Goal: Task Accomplishment & Management: Manage account settings

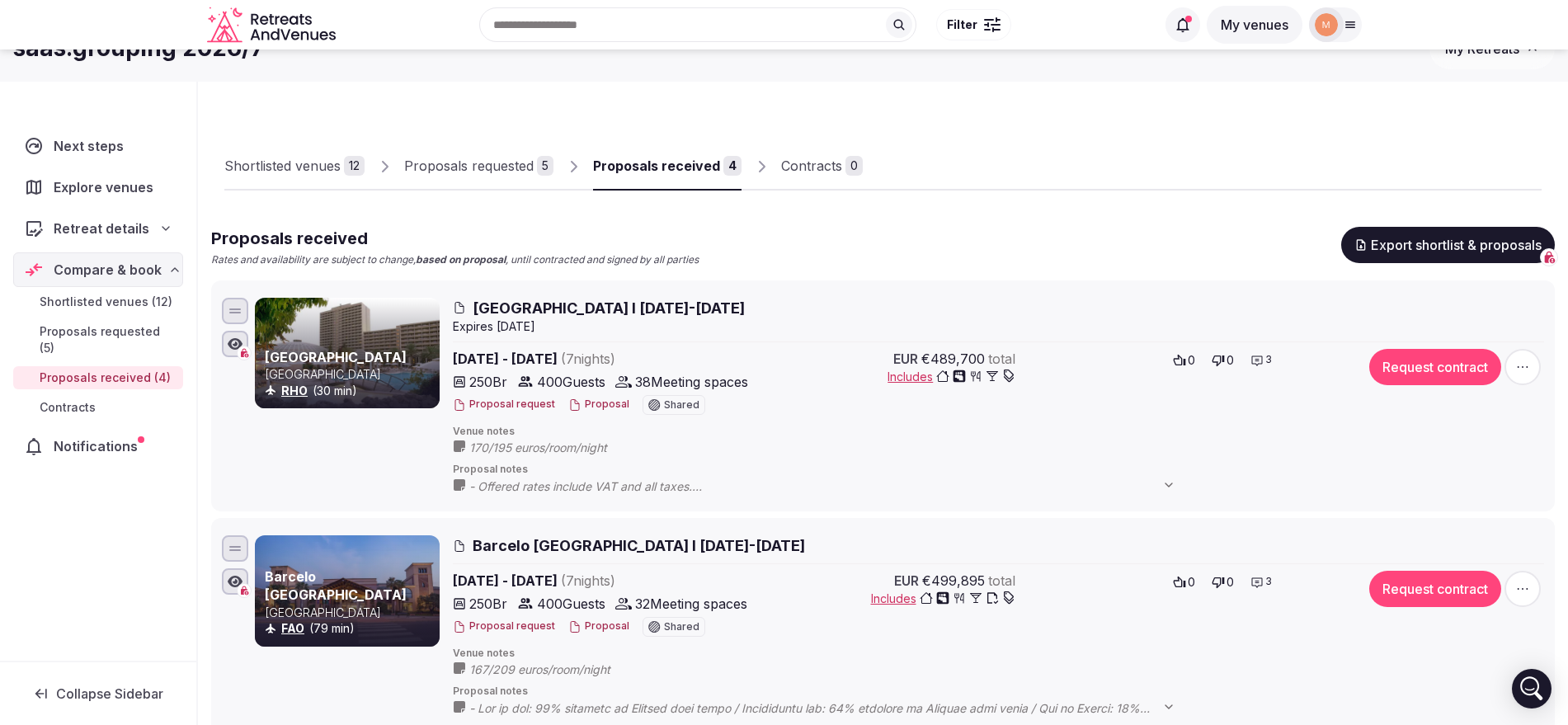
scroll to position [34, 0]
click at [1174, 25] on icon at bounding box center [1182, 24] width 16 height 16
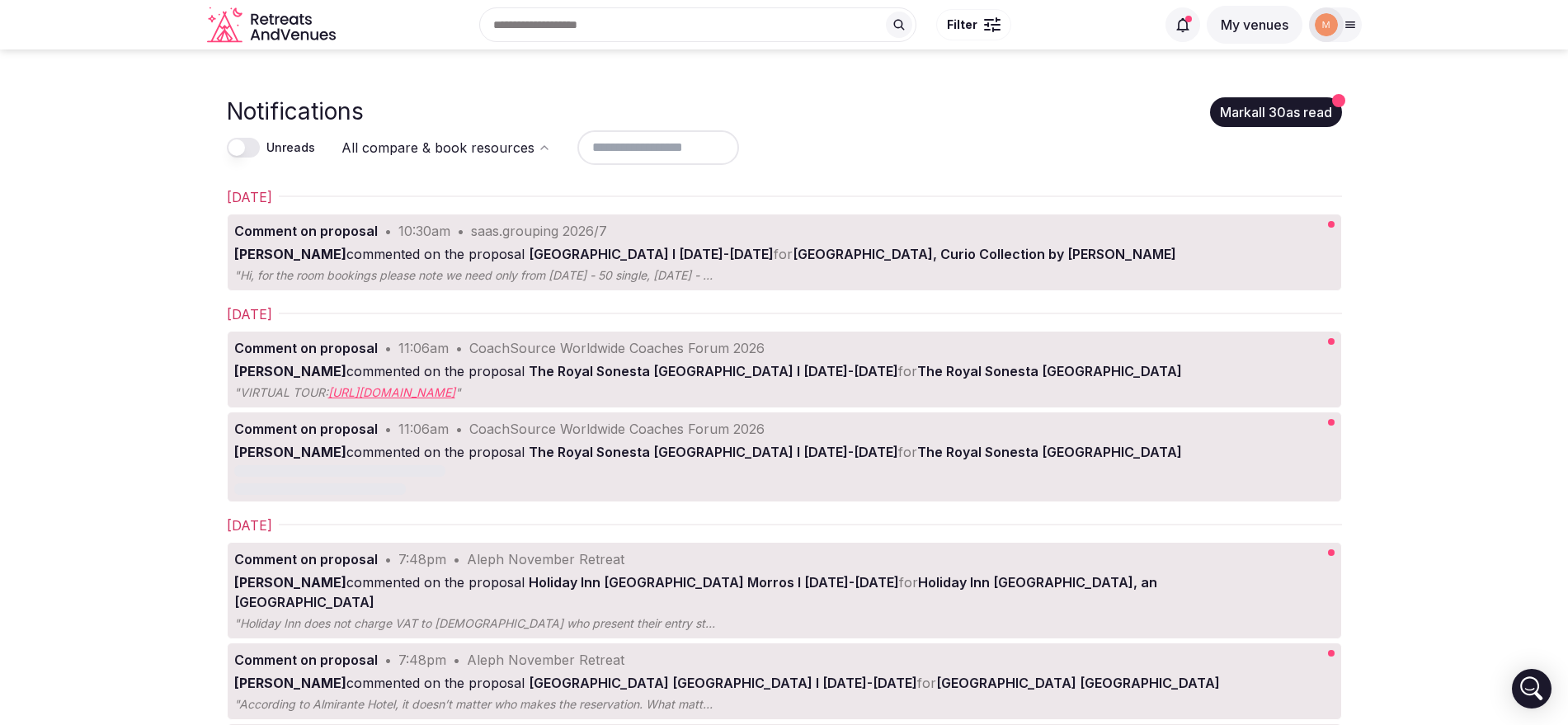
click at [1296, 102] on button "Mark all 30 as read" at bounding box center [1276, 112] width 132 height 30
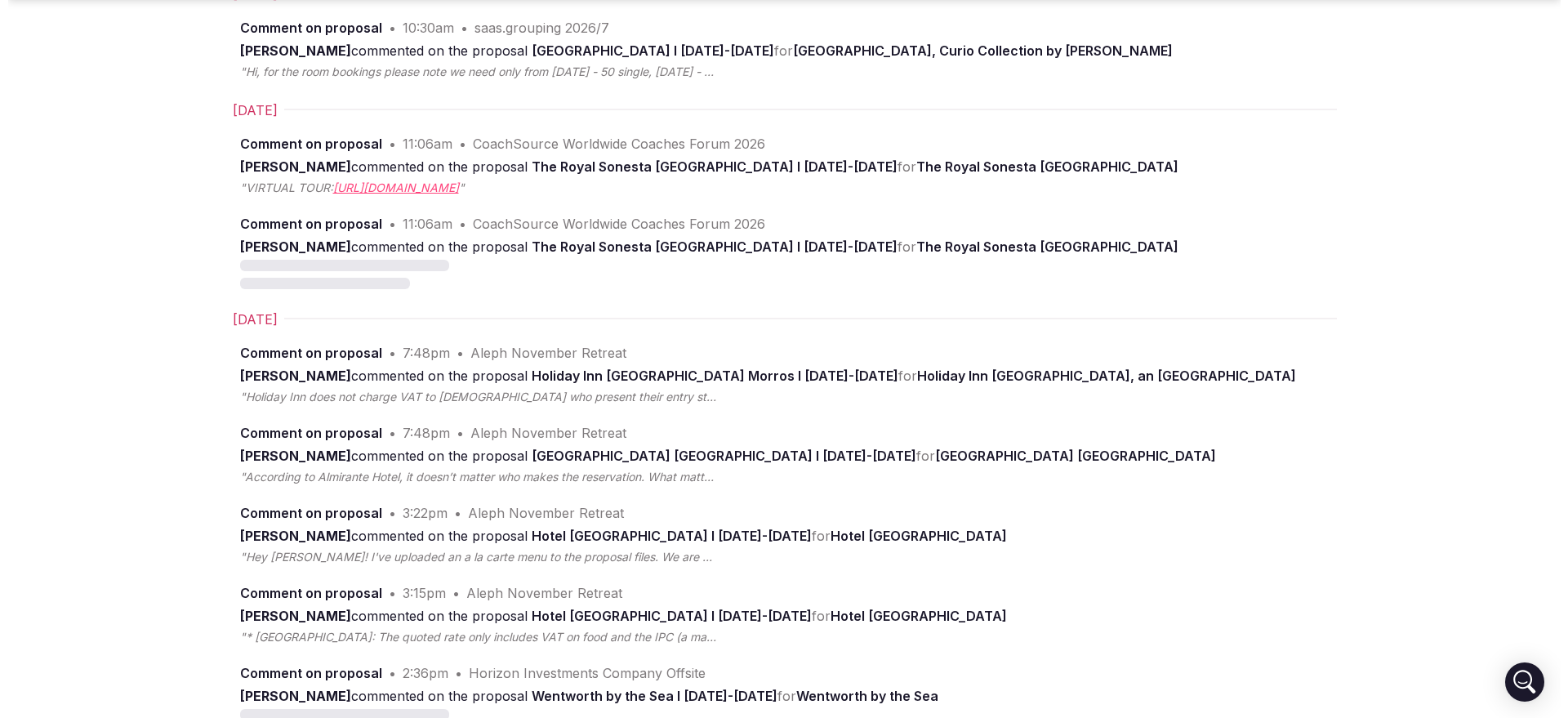
scroll to position [205, 0]
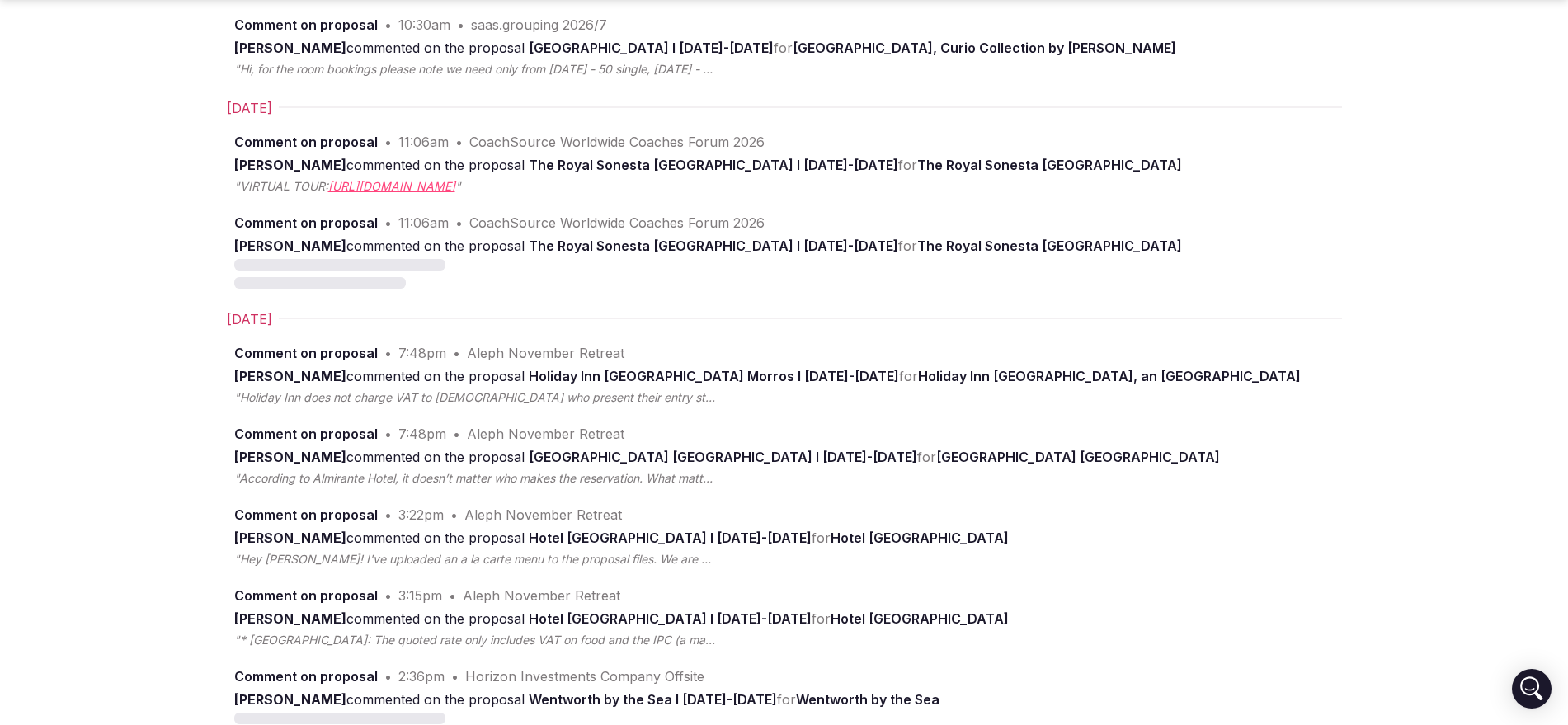
click at [688, 407] on link "Comment on proposal • 7:48pm • Aleph November Retreat [PERSON_NAME] commented o…" at bounding box center [784, 375] width 1113 height 76
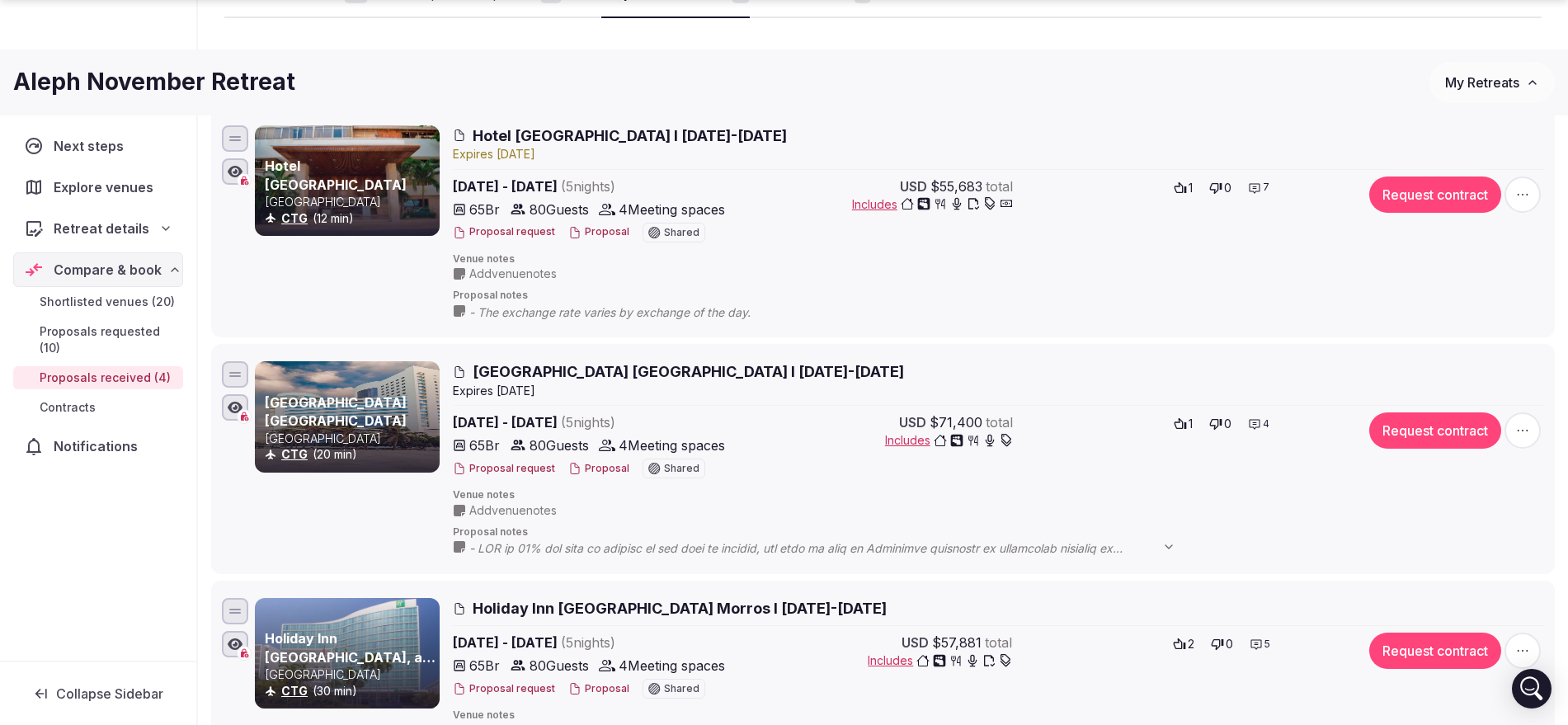
click at [611, 229] on button "Proposal" at bounding box center [599, 232] width 61 height 14
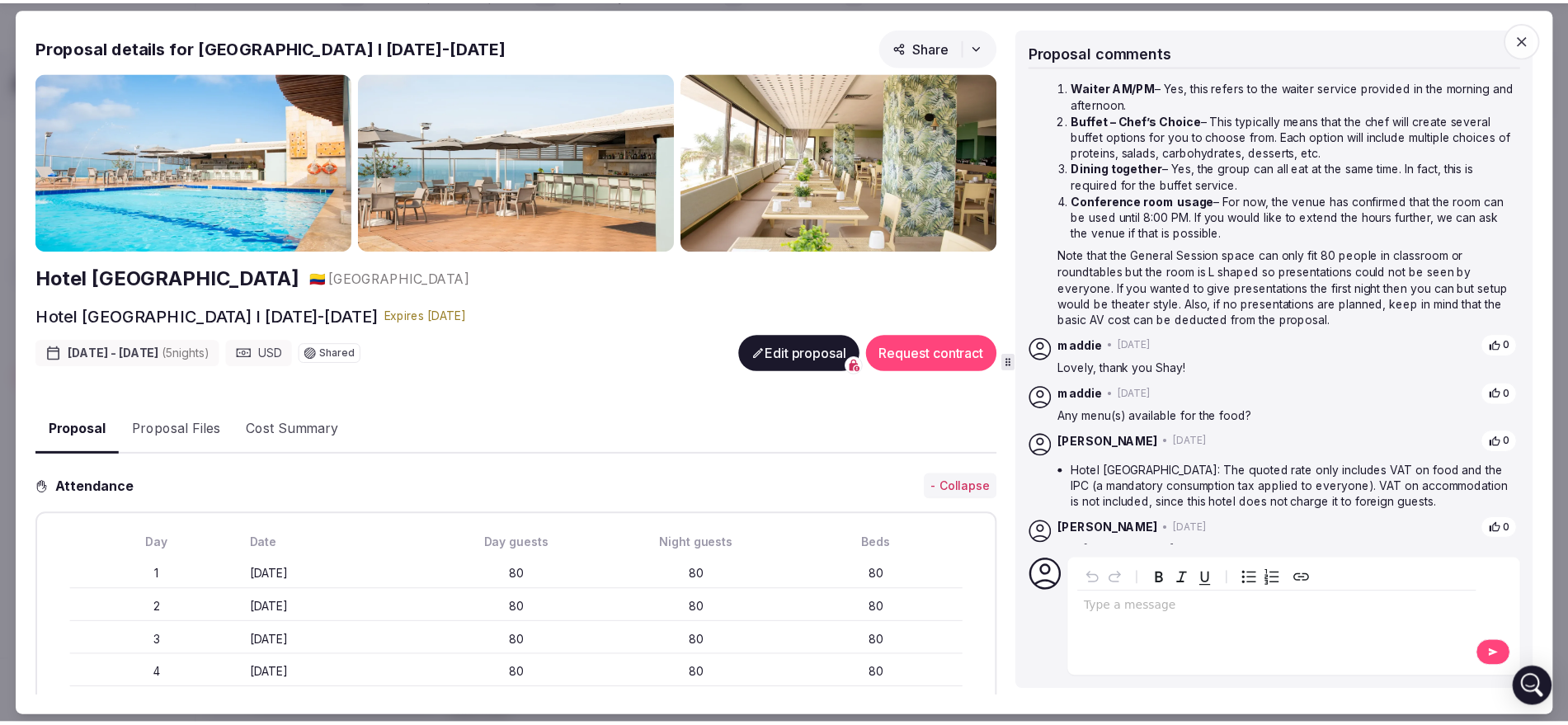
scroll to position [287, 0]
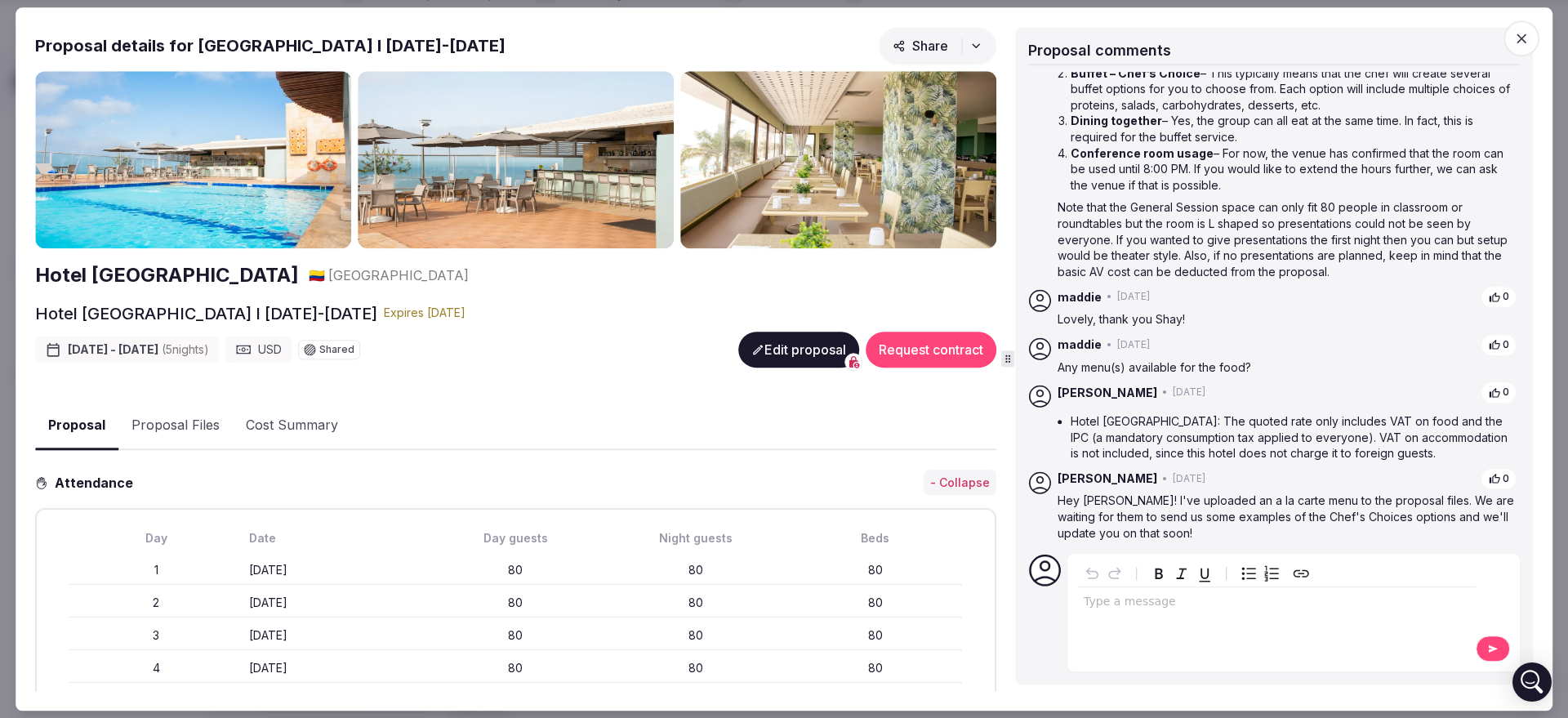
click at [1518, 35] on icon "button" at bounding box center [1521, 38] width 10 height 10
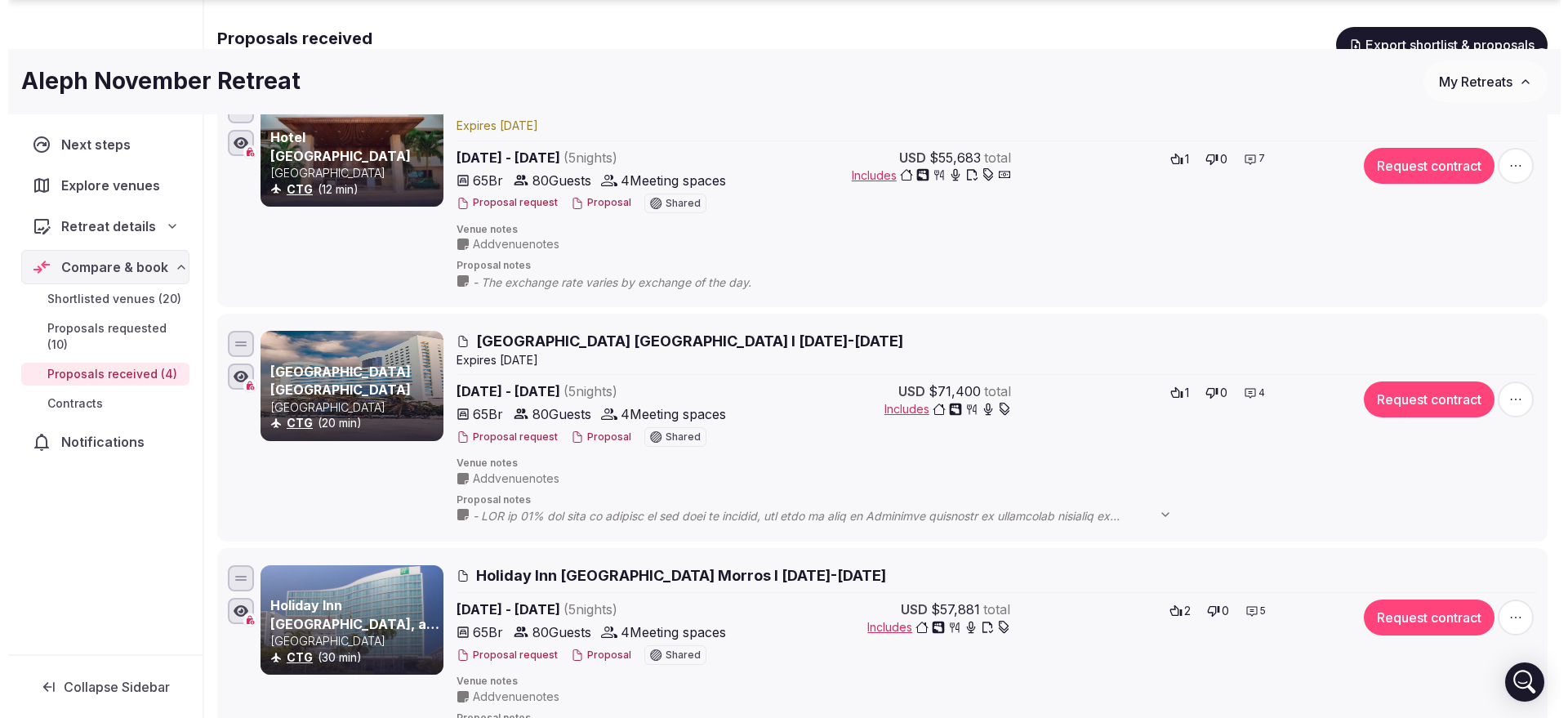
scroll to position [409, 0]
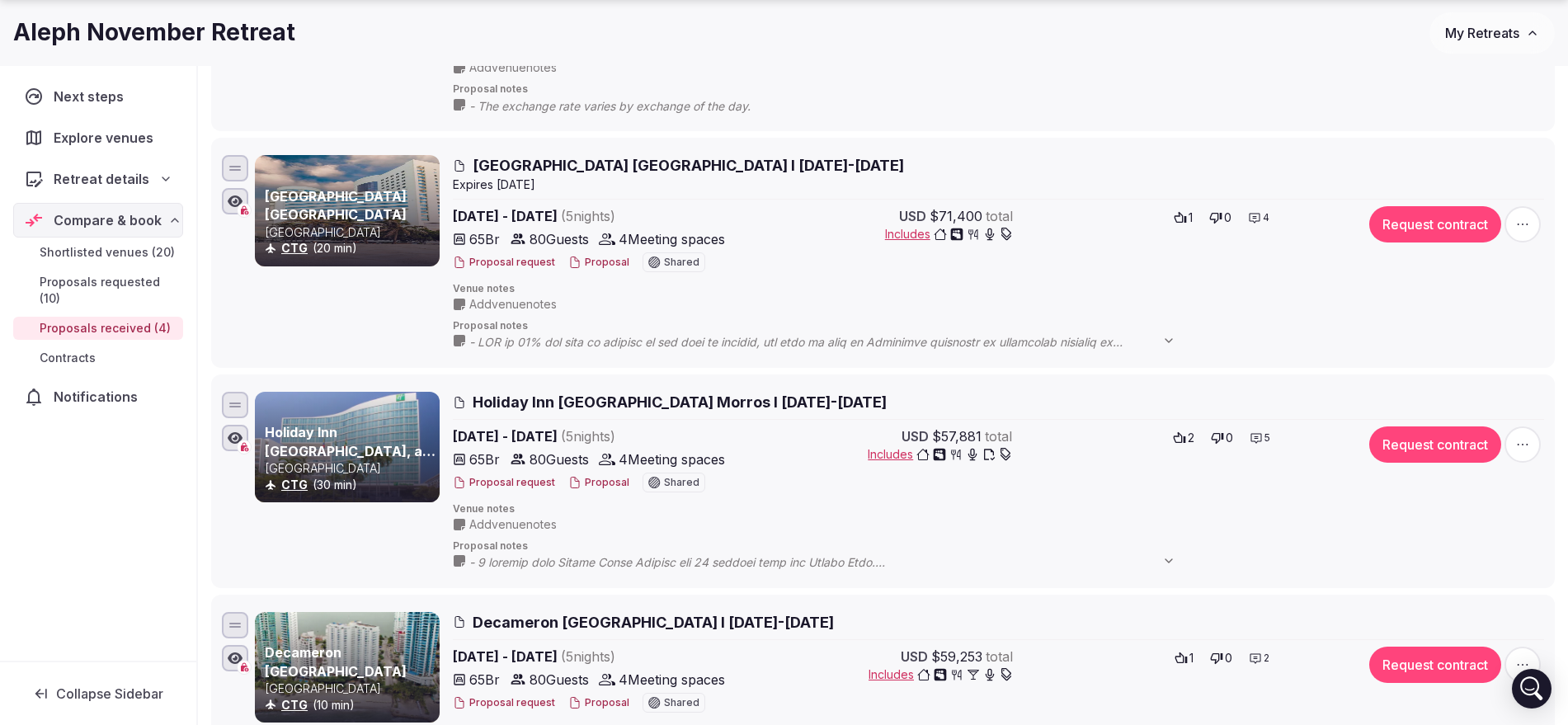
click at [885, 451] on span "Includes" at bounding box center [940, 454] width 145 height 16
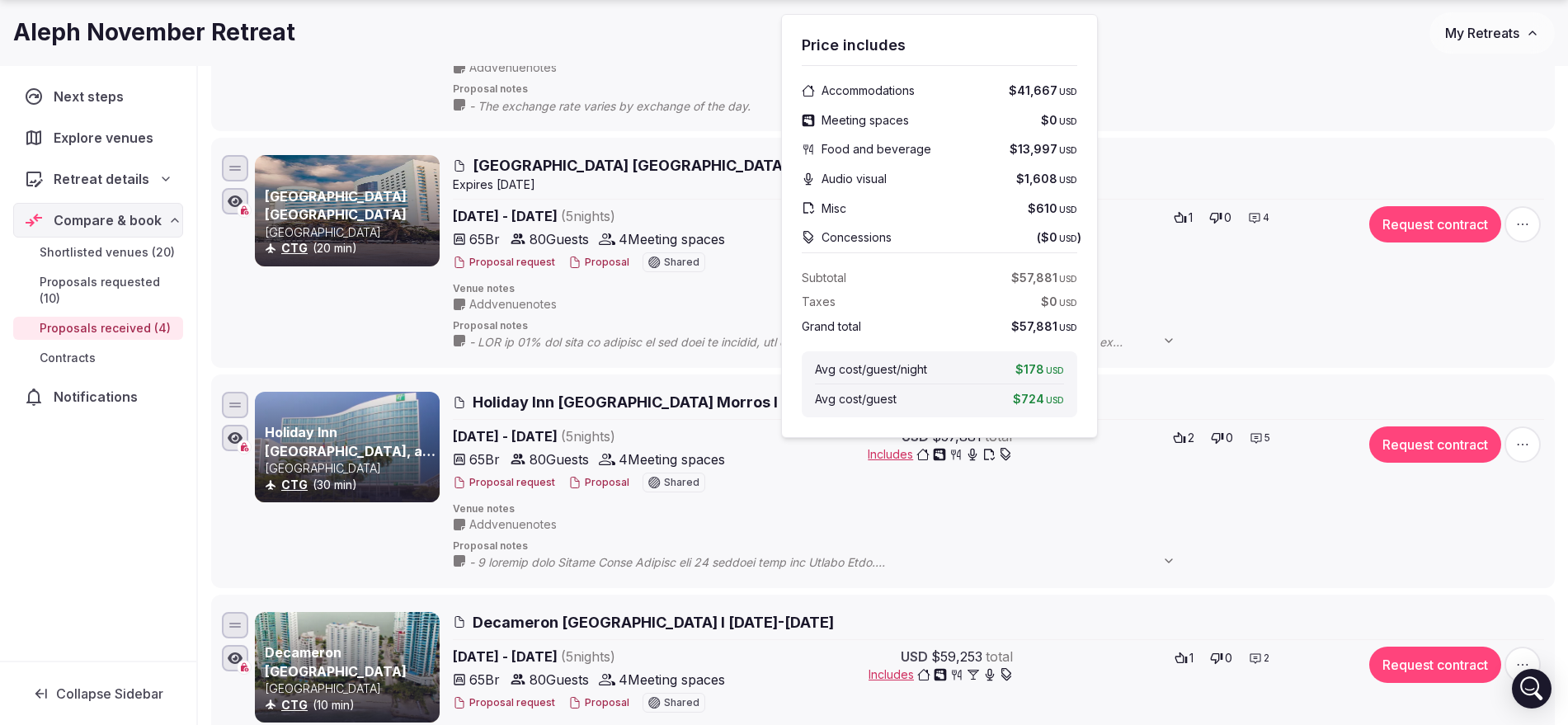
click at [885, 451] on span "Includes" at bounding box center [940, 454] width 145 height 16
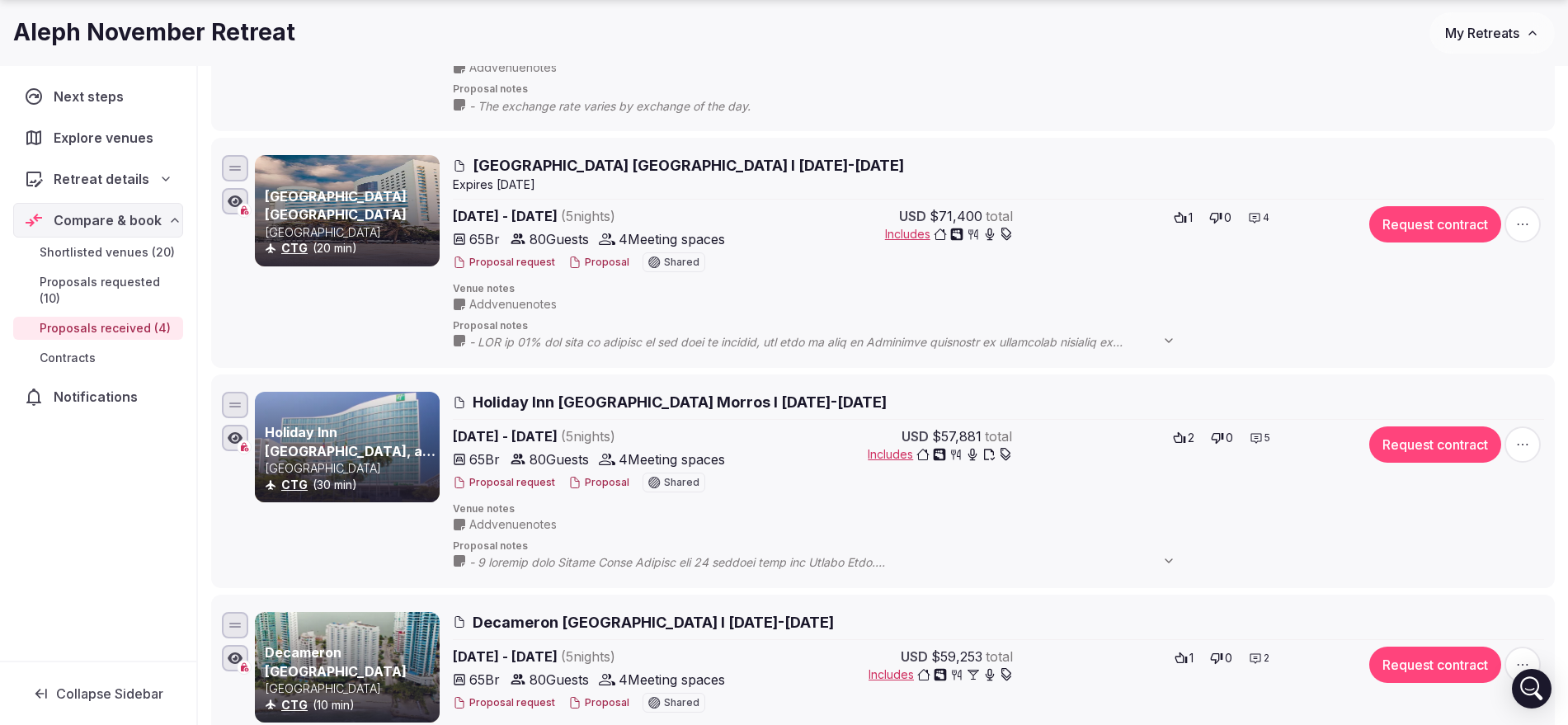
click at [588, 482] on button "Proposal" at bounding box center [599, 484] width 61 height 14
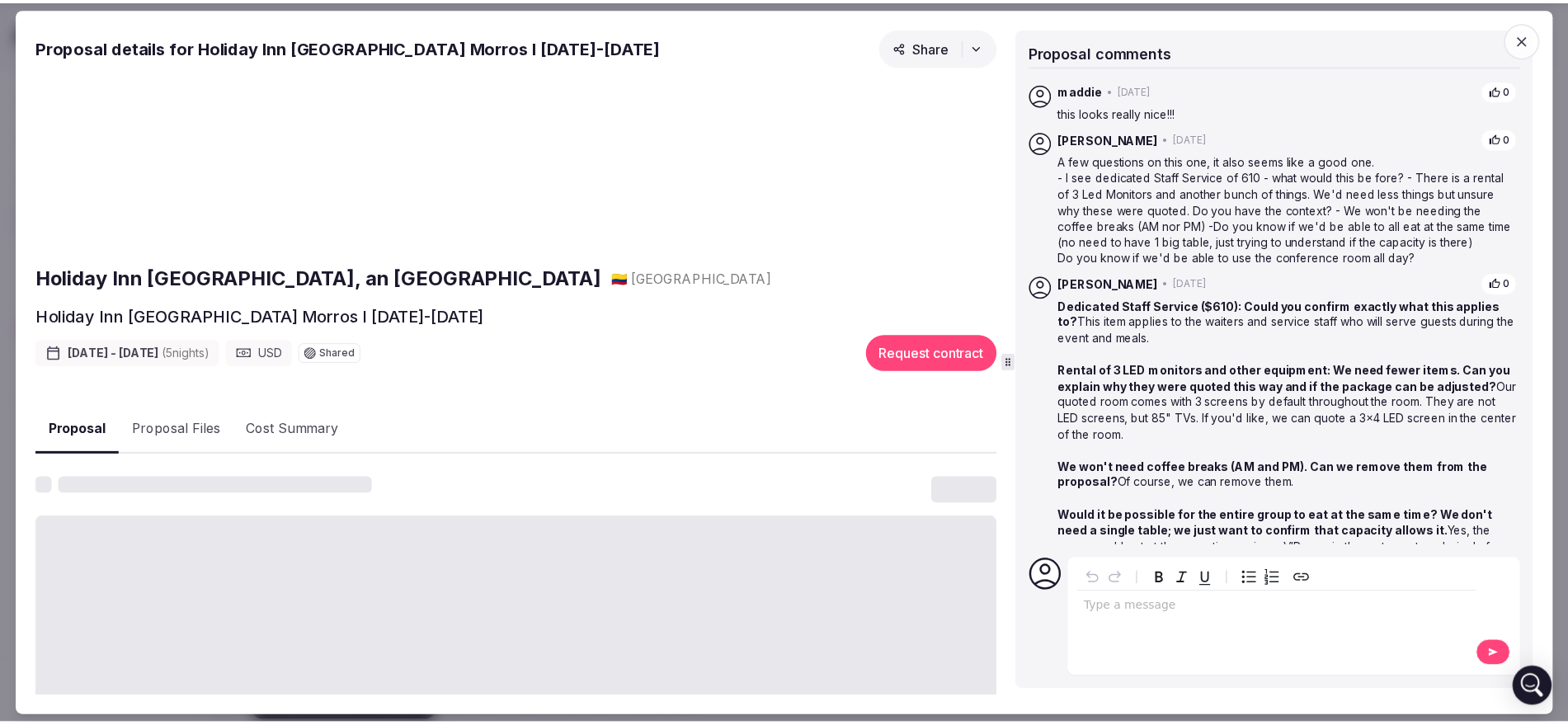
scroll to position [198, 0]
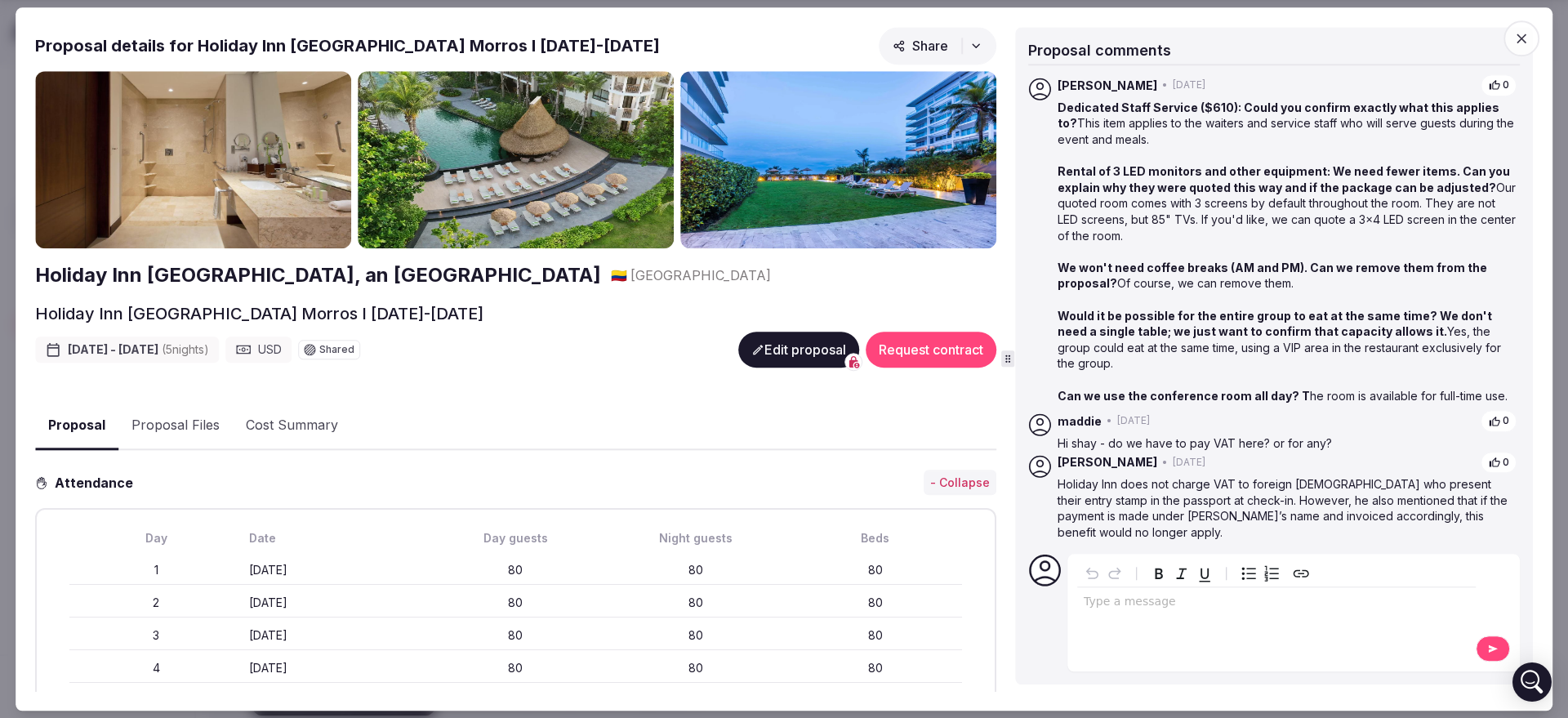
click at [1522, 38] on icon "button" at bounding box center [1521, 38] width 10 height 10
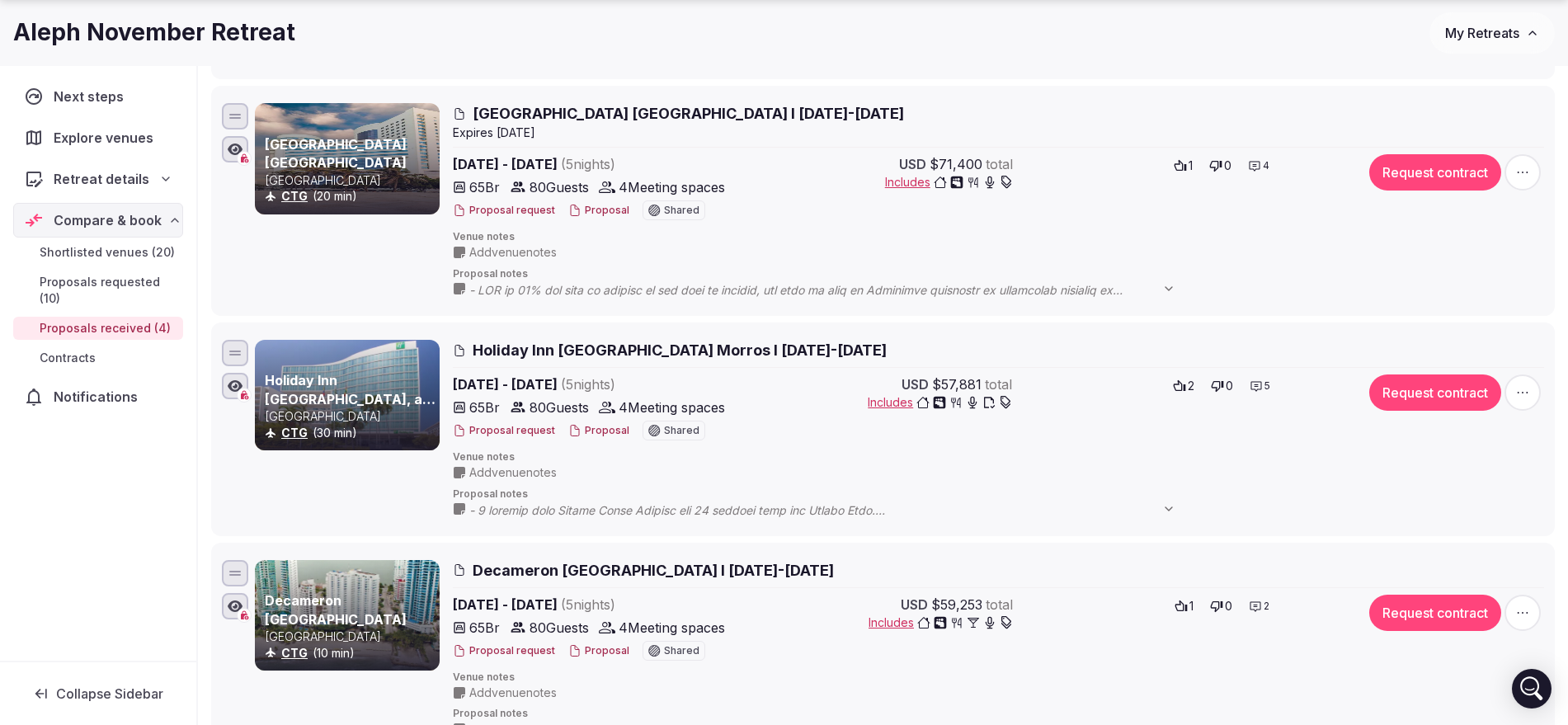
scroll to position [516, 0]
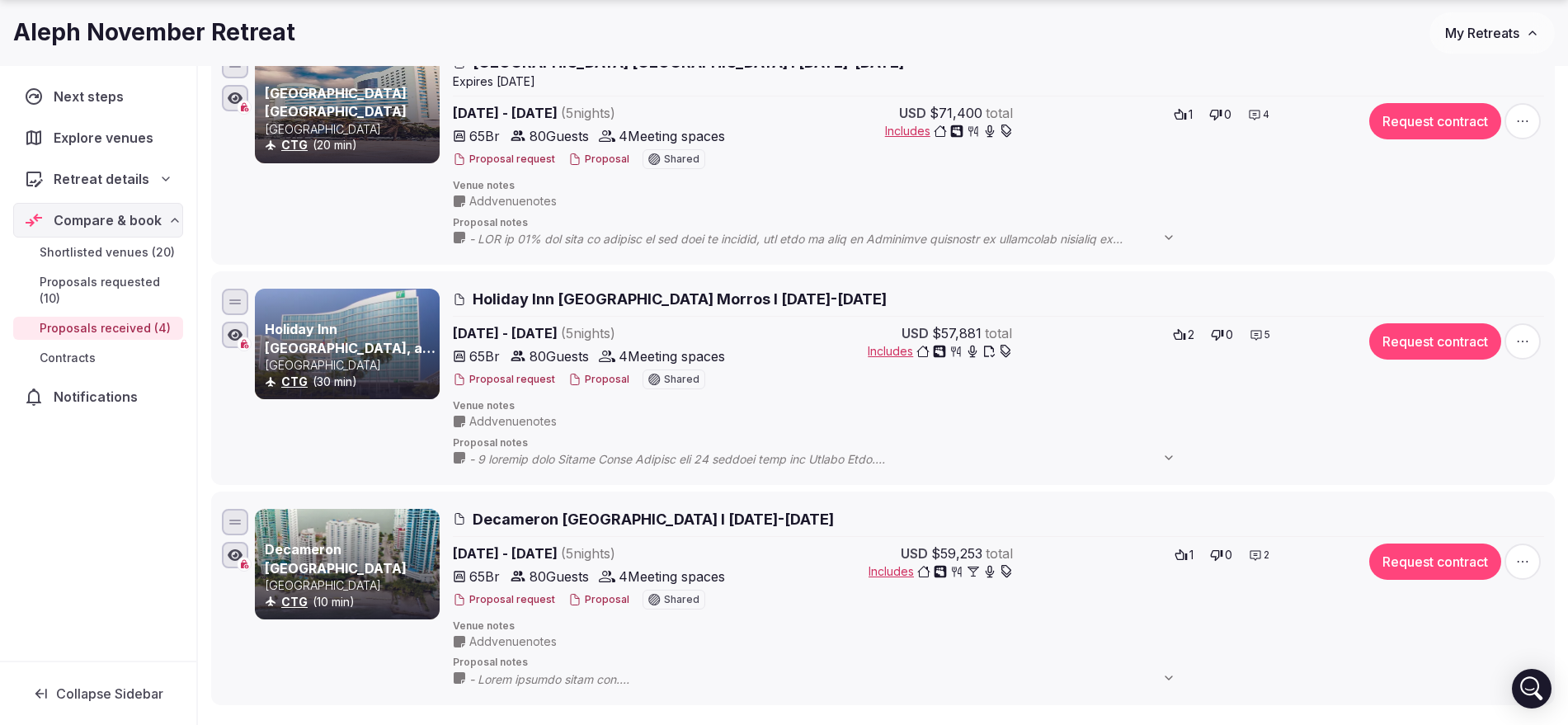
click at [605, 600] on button "Proposal" at bounding box center [599, 601] width 61 height 14
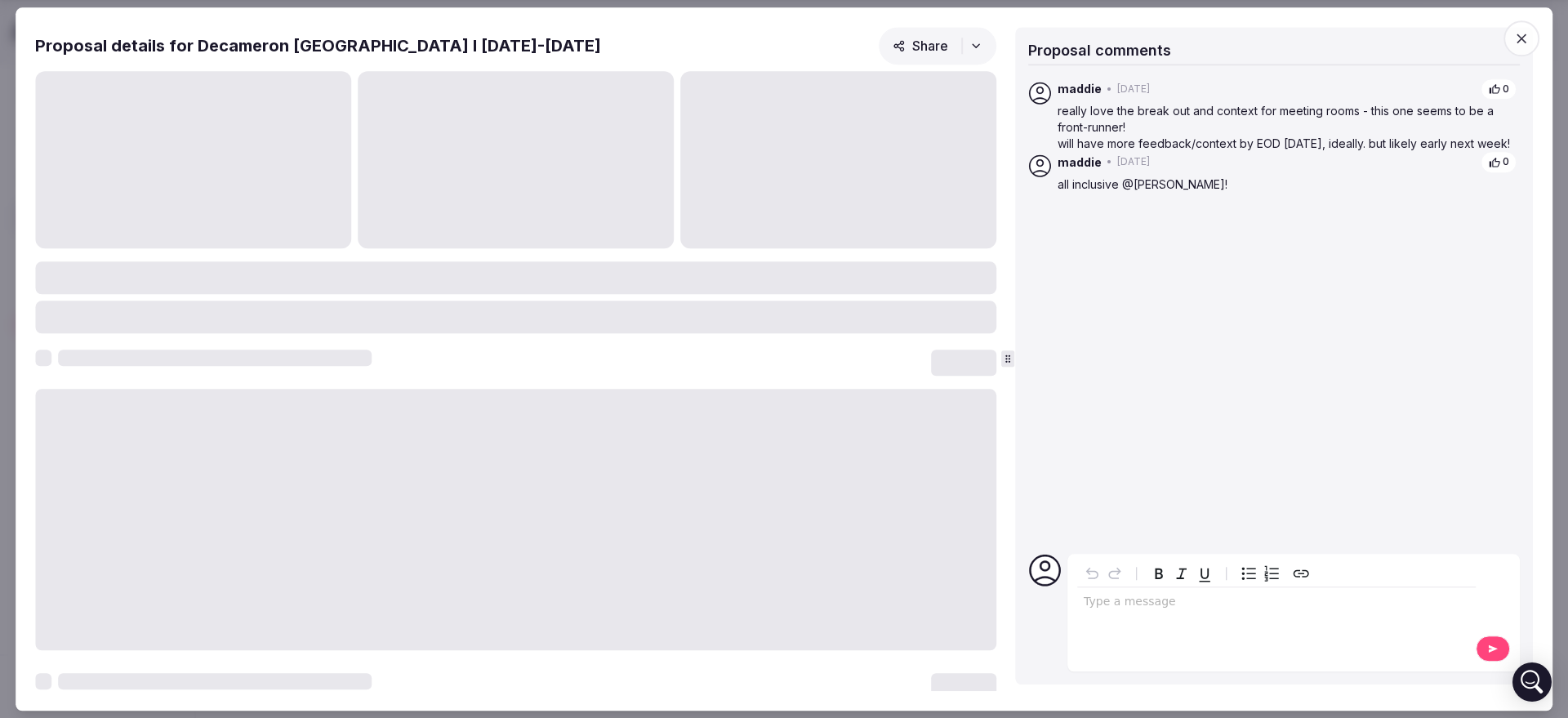
click at [1518, 35] on icon "button" at bounding box center [1521, 38] width 16 height 16
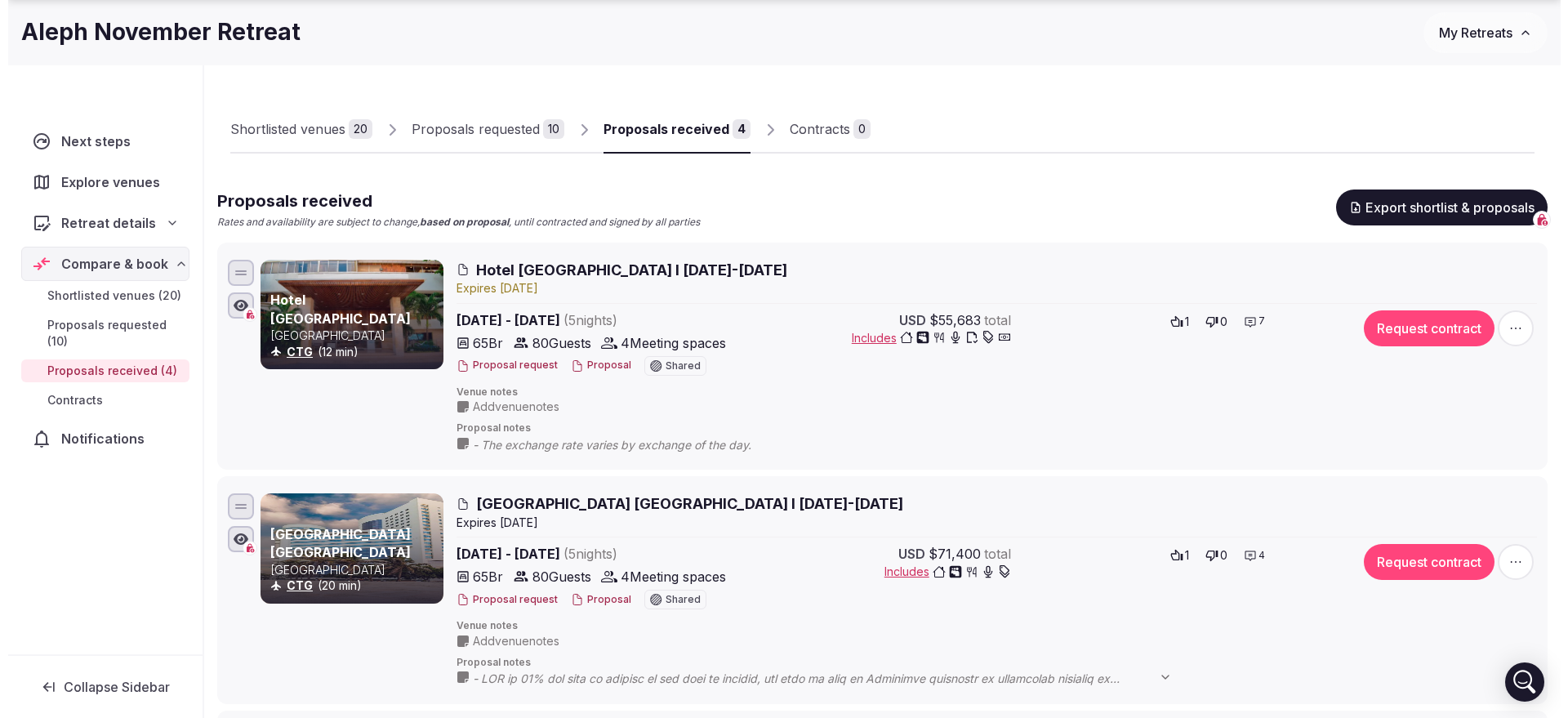
scroll to position [205, 0]
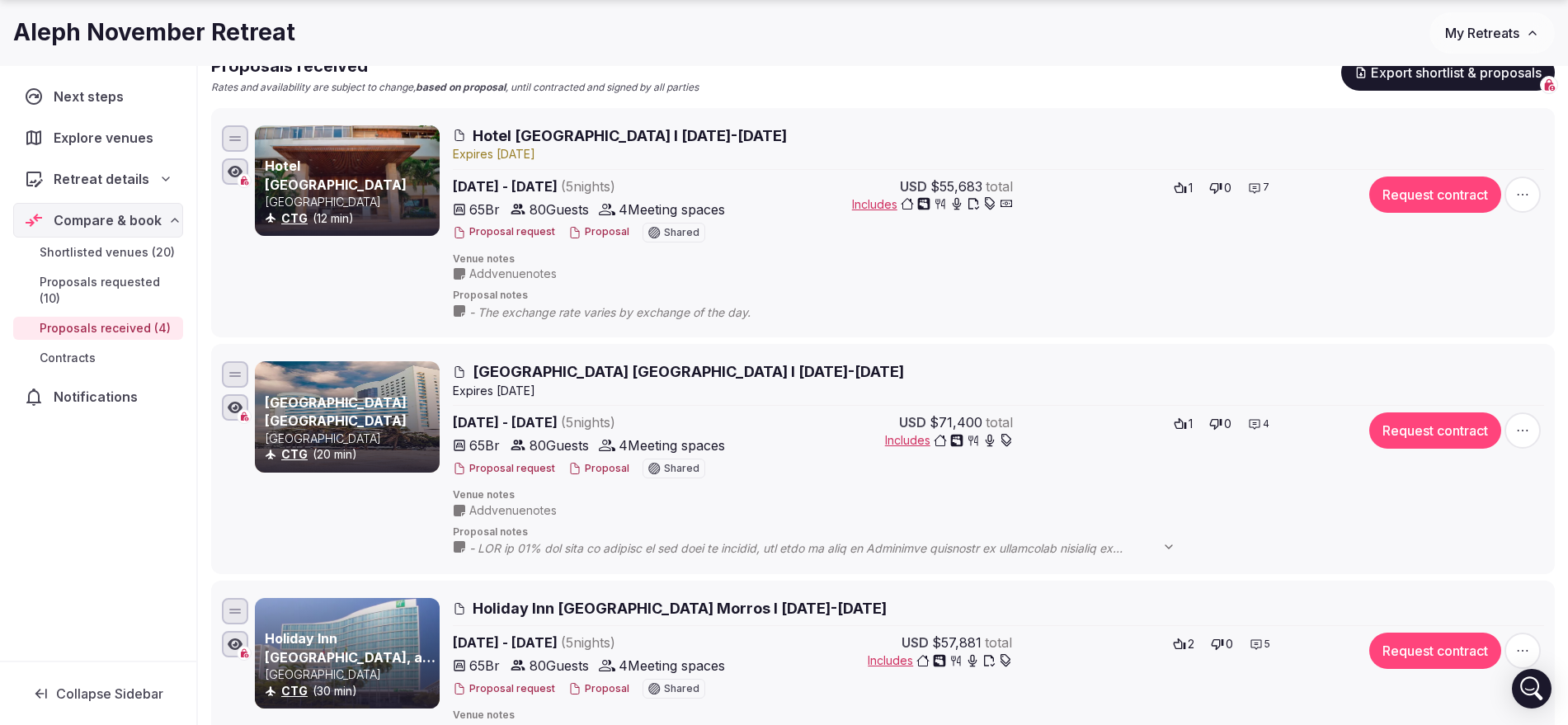
click at [592, 470] on button "Proposal" at bounding box center [599, 469] width 61 height 14
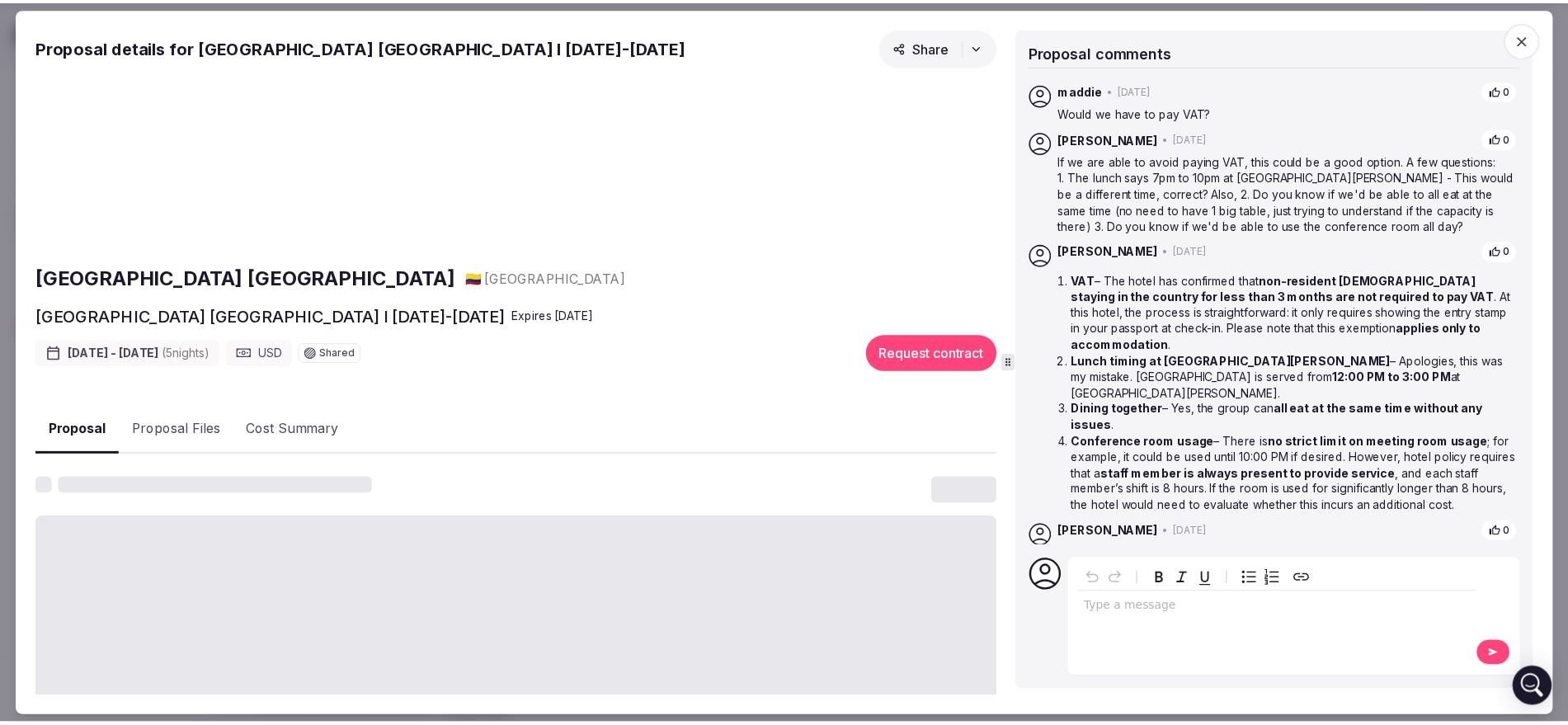
scroll to position [97, 0]
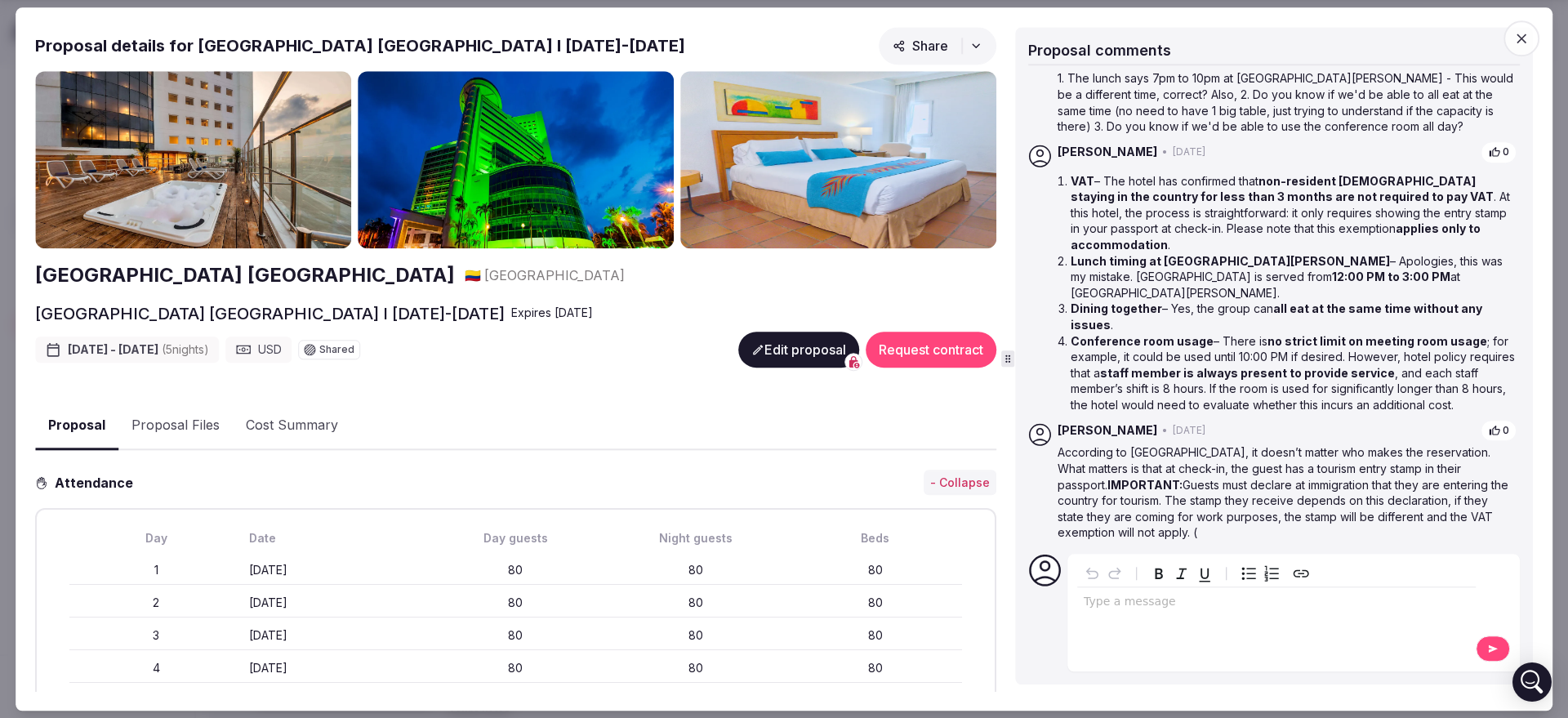
click at [1521, 37] on icon "button" at bounding box center [1521, 38] width 10 height 10
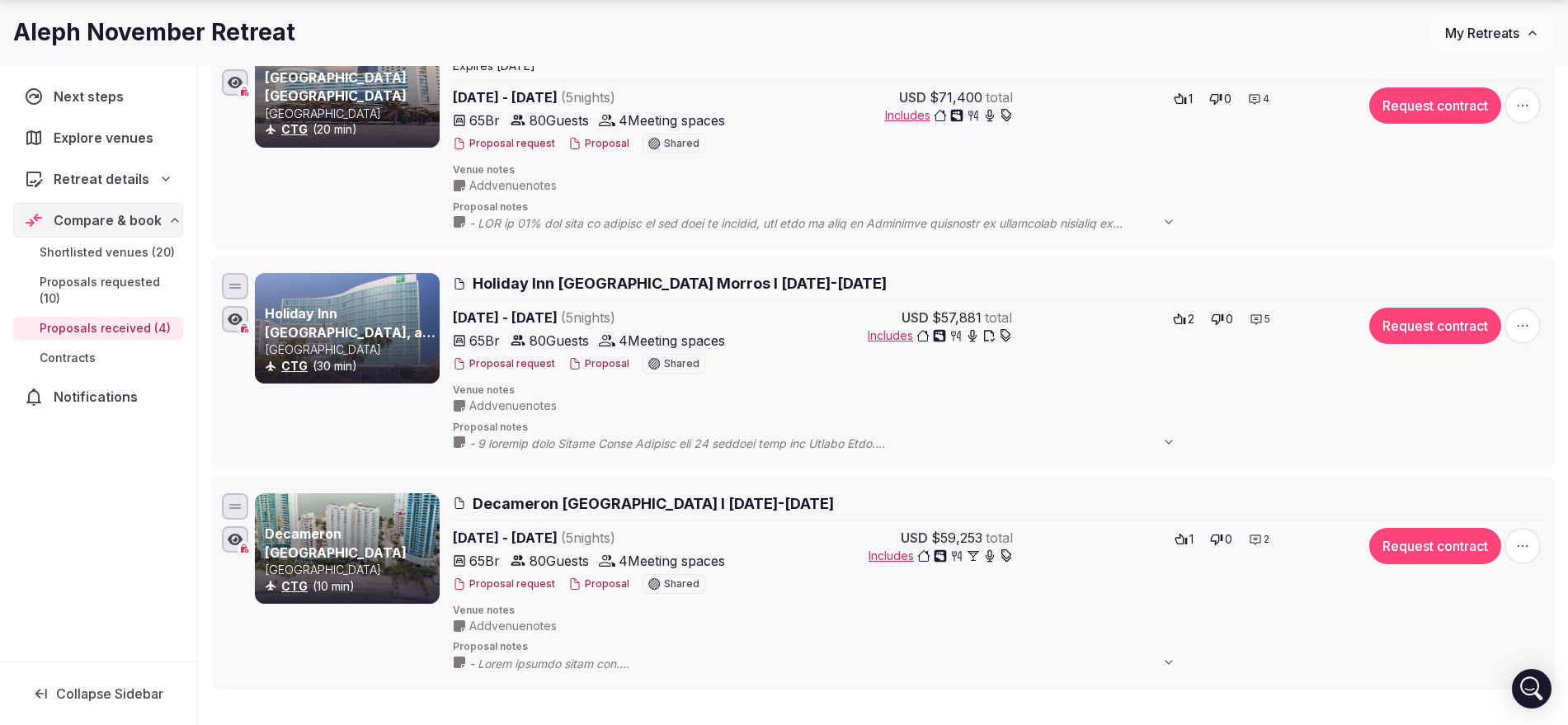
scroll to position [413, 0]
